Goal: Task Accomplishment & Management: Use online tool/utility

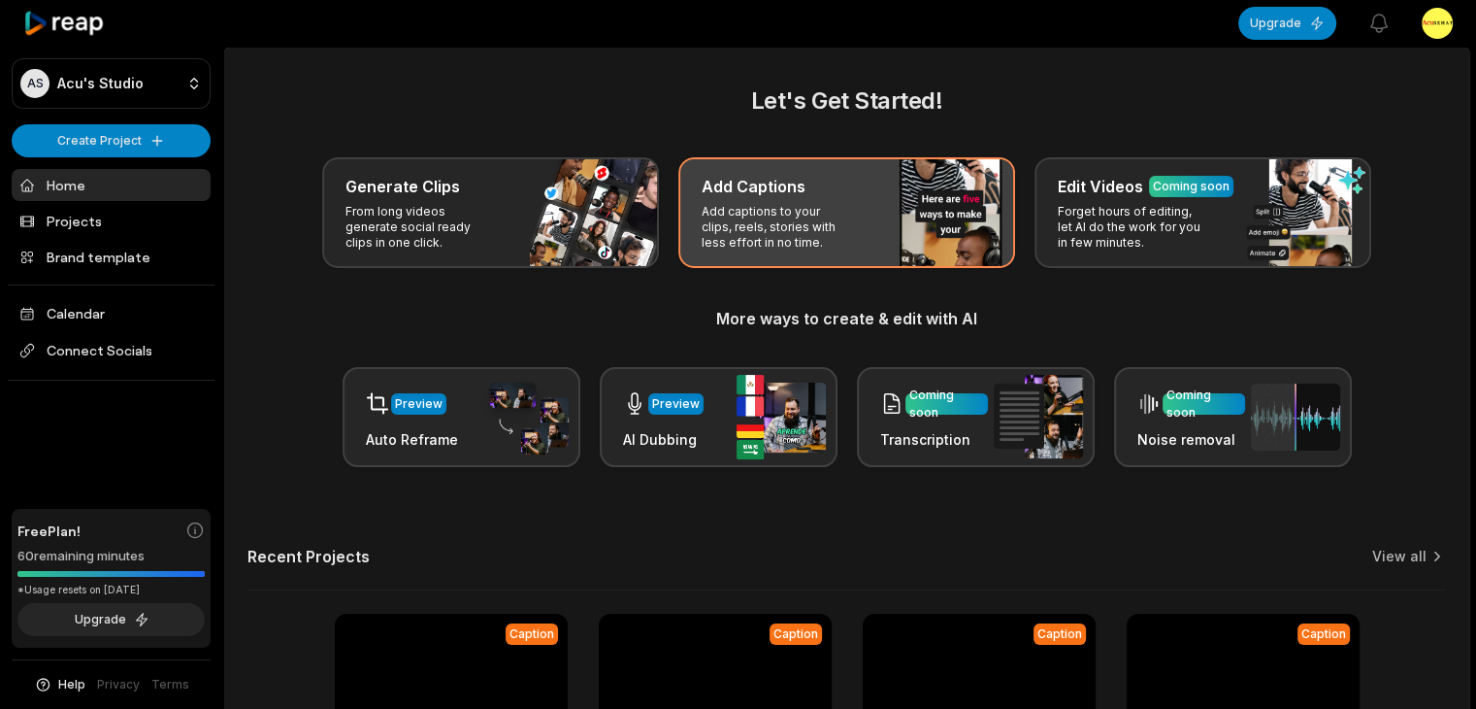
click at [781, 197] on h3 "Add Captions" at bounding box center [754, 186] width 104 height 23
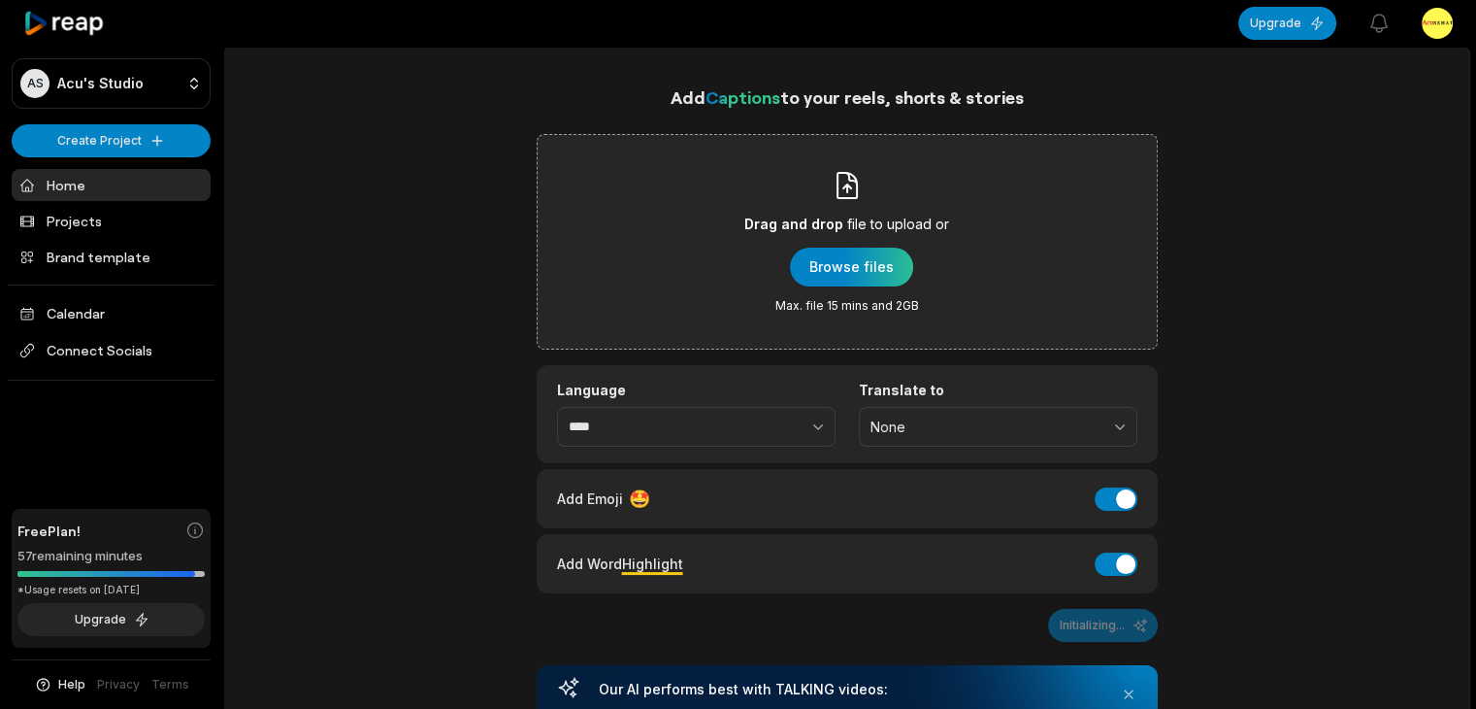
click at [868, 246] on div "Drag and drop file to upload or Browse files Max. file 15 mins and 2GB" at bounding box center [847, 242] width 205 height 144
click at [0, 0] on input "Drag and drop file to upload or Browse files Max. file 15 mins and 2GB" at bounding box center [0, 0] width 0 height 0
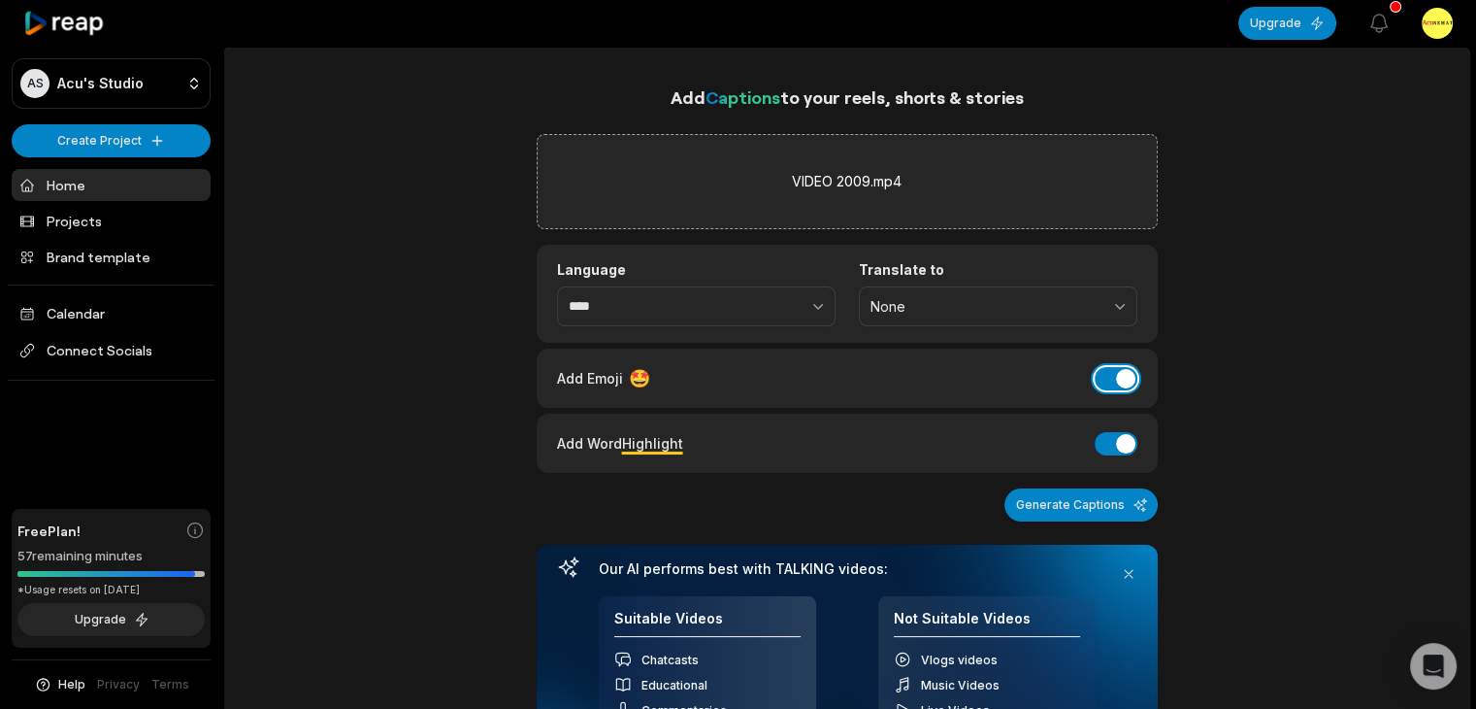
click at [1134, 379] on button "Add Emoji" at bounding box center [1116, 378] width 43 height 23
click at [1109, 498] on button "Generate Captions" at bounding box center [1081, 504] width 153 height 33
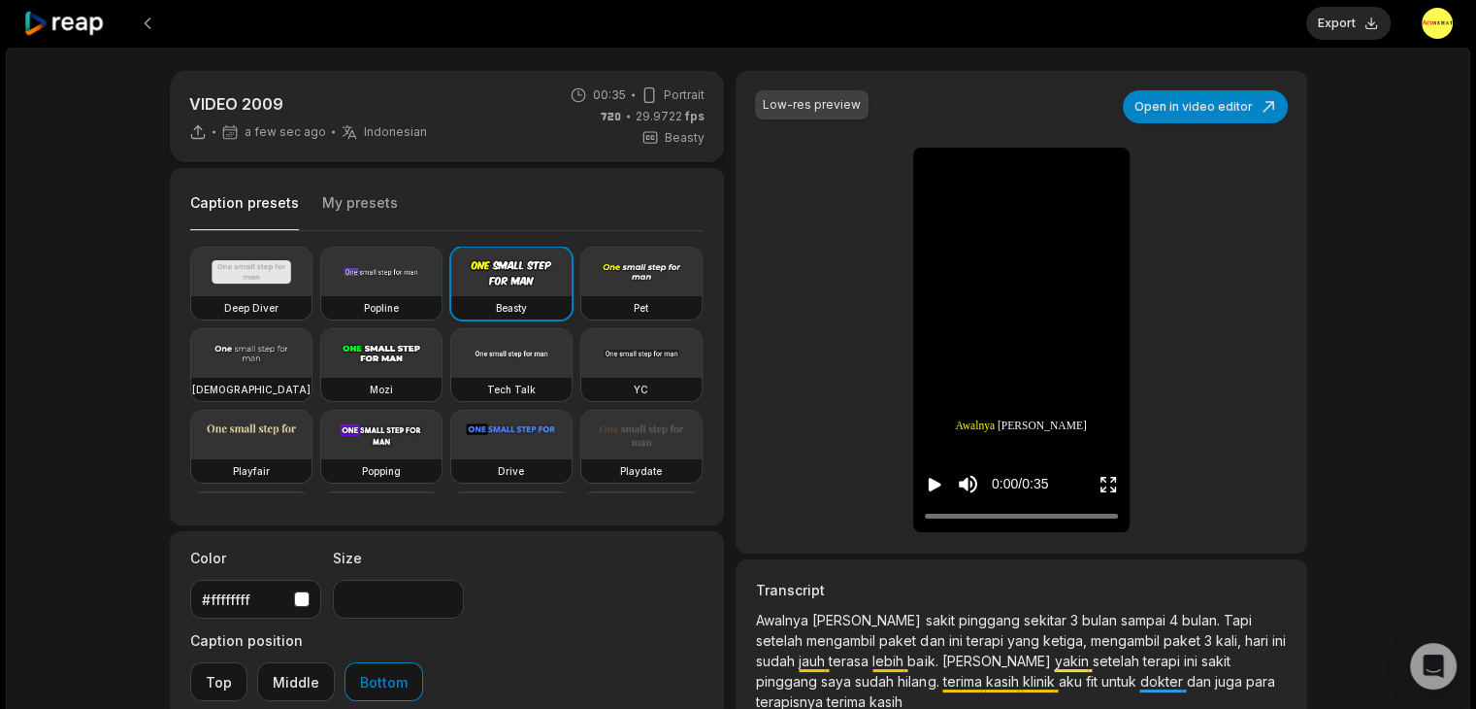
click at [1162, 125] on div "Low-res preview Open in video editor Awalnya Awalnya mengalami mengalami sakit …" at bounding box center [1021, 312] width 571 height 482
click at [1166, 110] on button "Open in video editor" at bounding box center [1205, 106] width 165 height 33
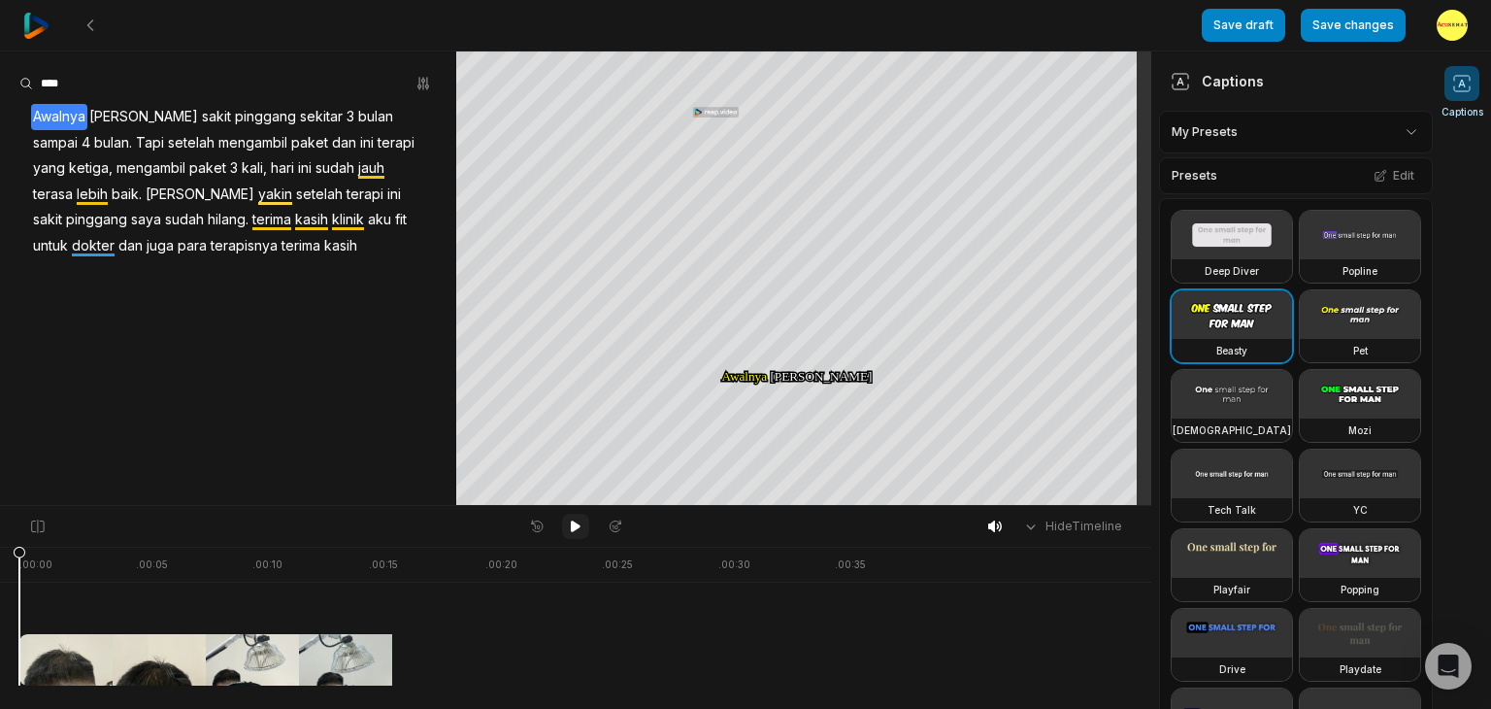
click at [571, 516] on button at bounding box center [575, 525] width 27 height 25
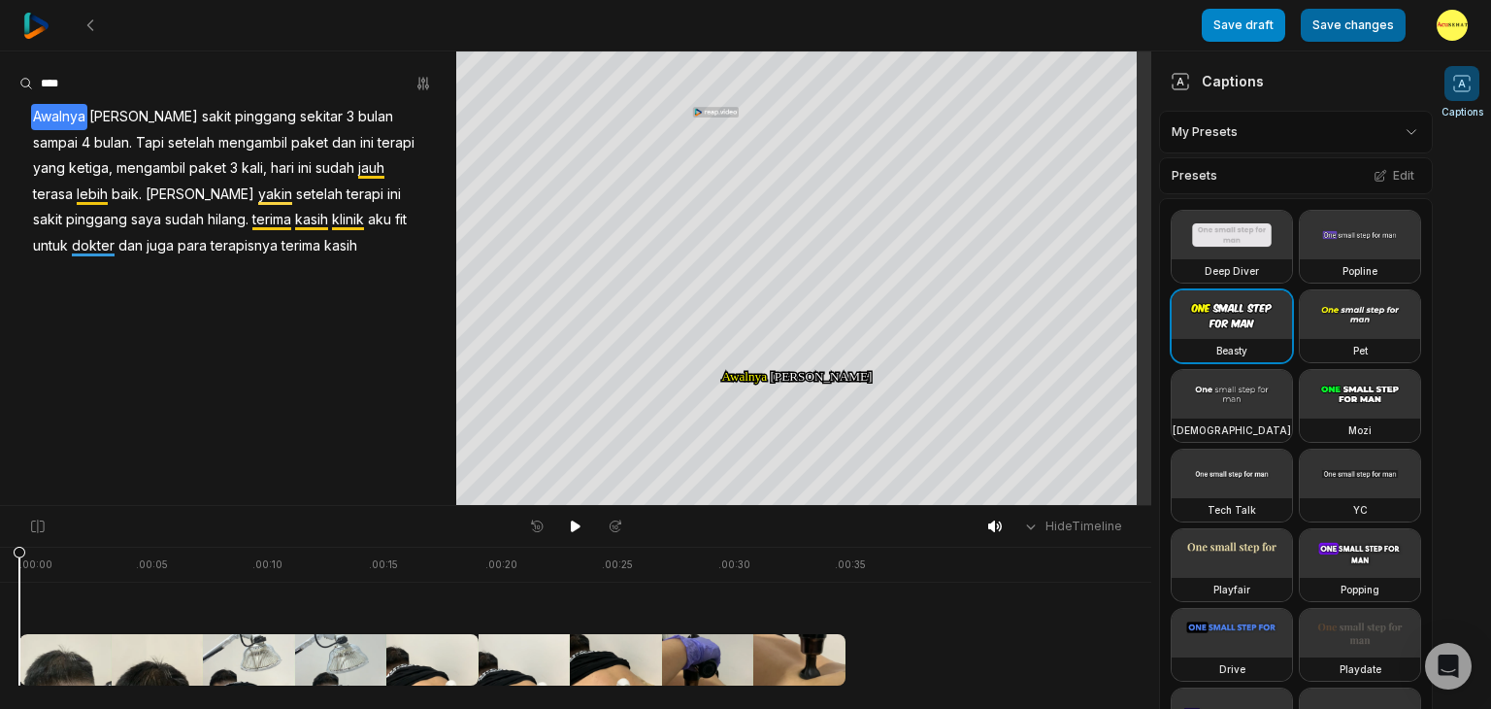
click at [1367, 18] on button "Save changes" at bounding box center [1353, 25] width 105 height 33
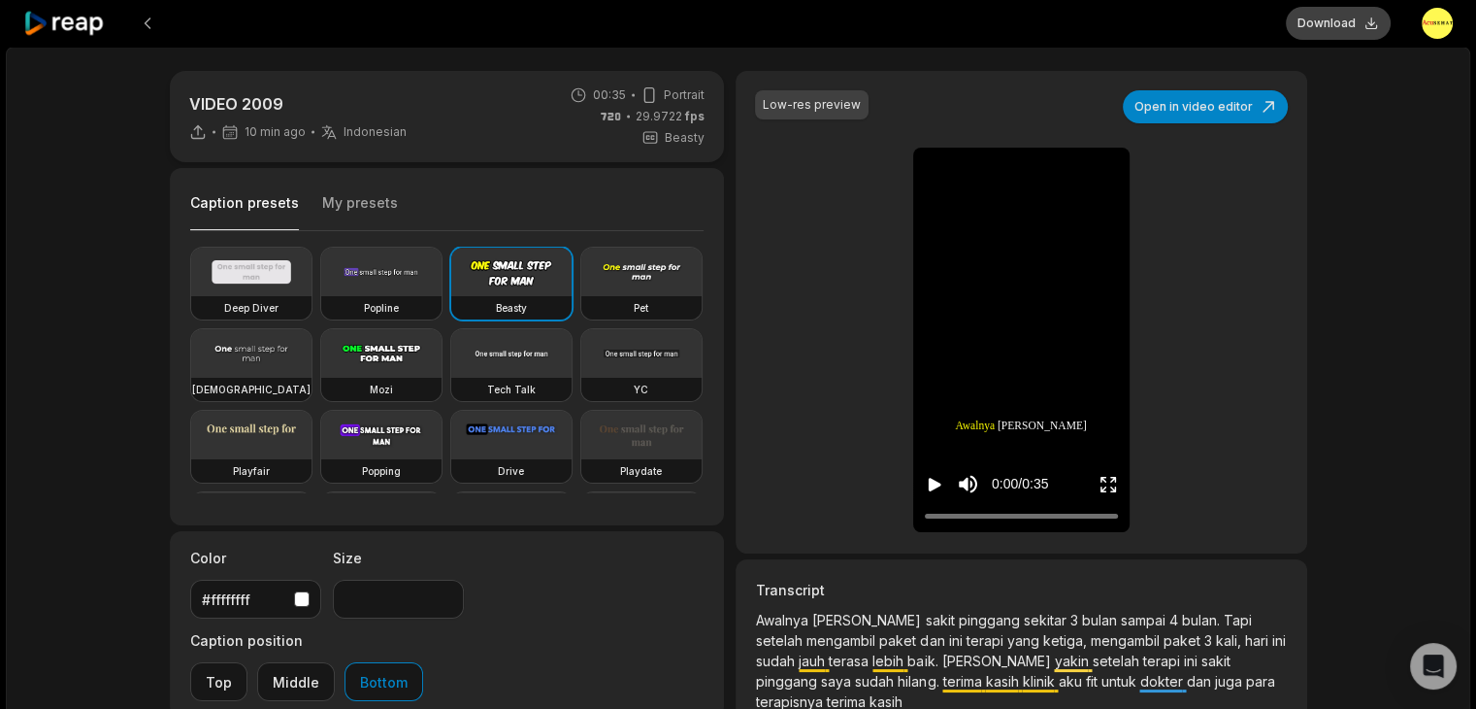
click at [1336, 11] on button "Download" at bounding box center [1338, 23] width 105 height 33
click at [786, 249] on div "Low-res preview Open in video editor Awalnya Awalnya mengalami mengalami sakit …" at bounding box center [1021, 312] width 571 height 482
